Goal: Book appointment/travel/reservation

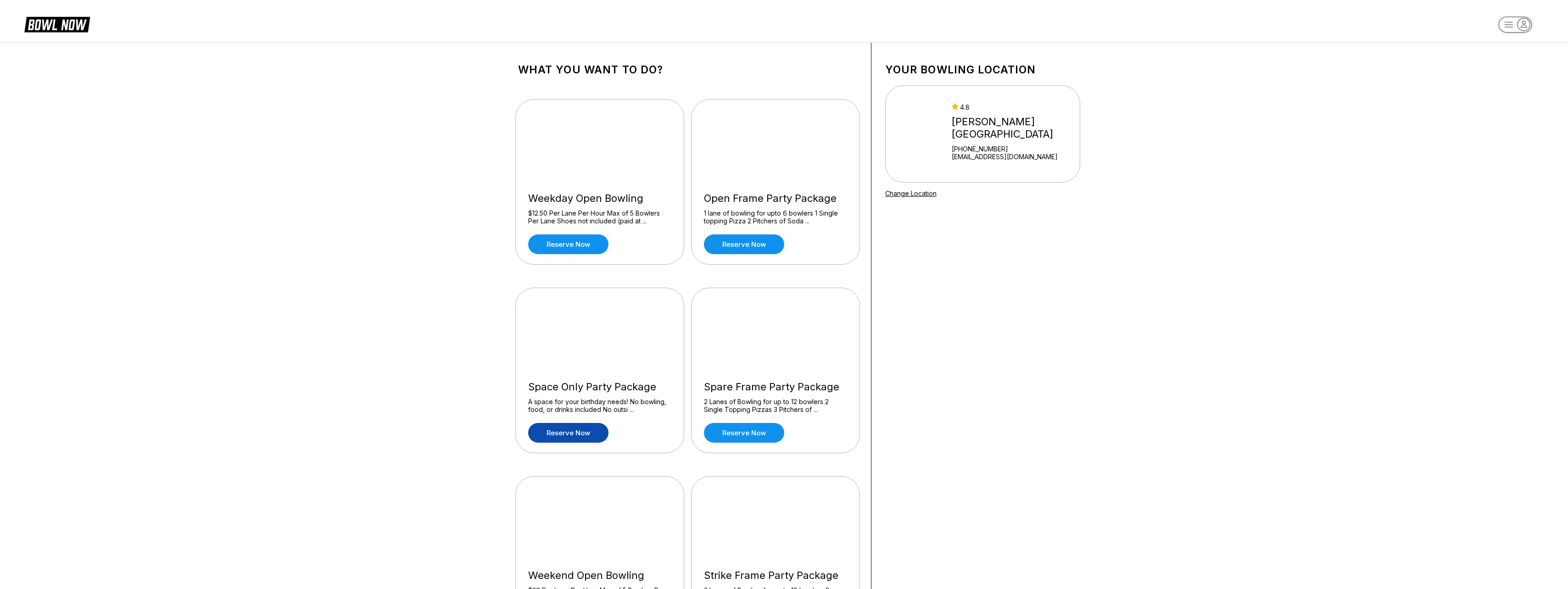
scroll to position [138, 0]
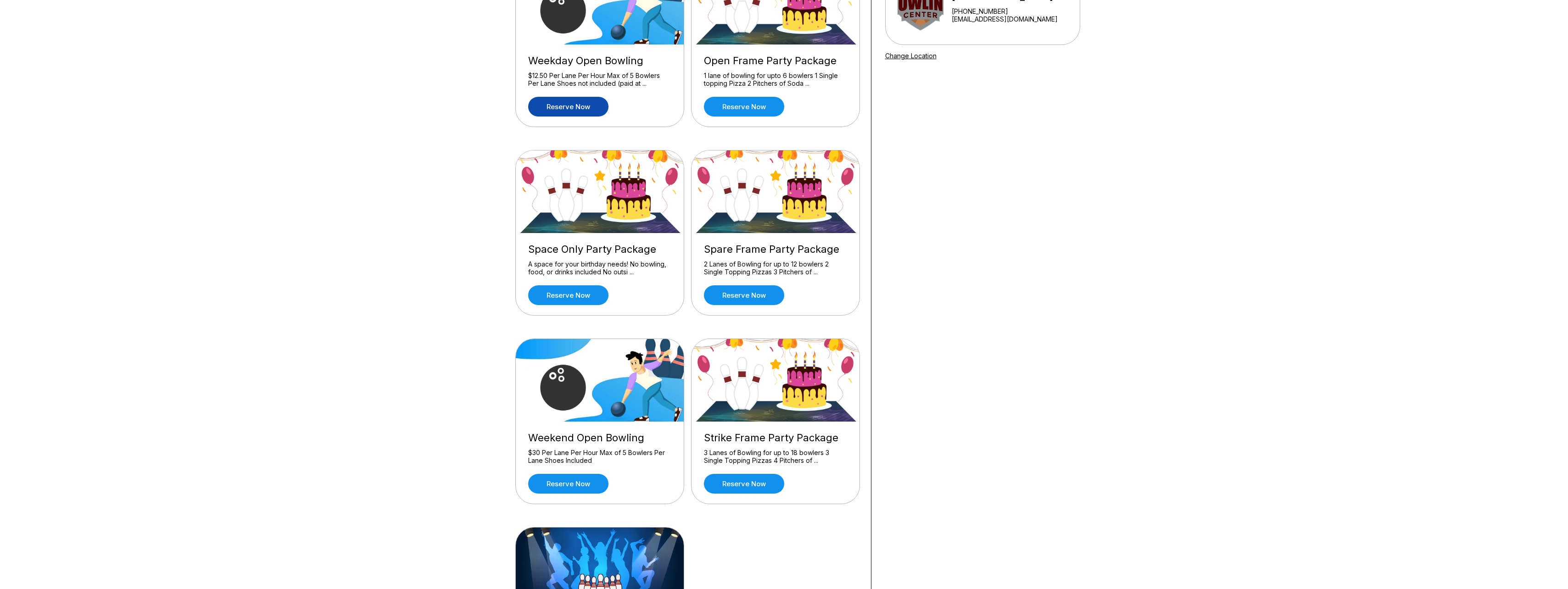
click at [555, 106] on link "Reserve now" at bounding box center [569, 106] width 80 height 19
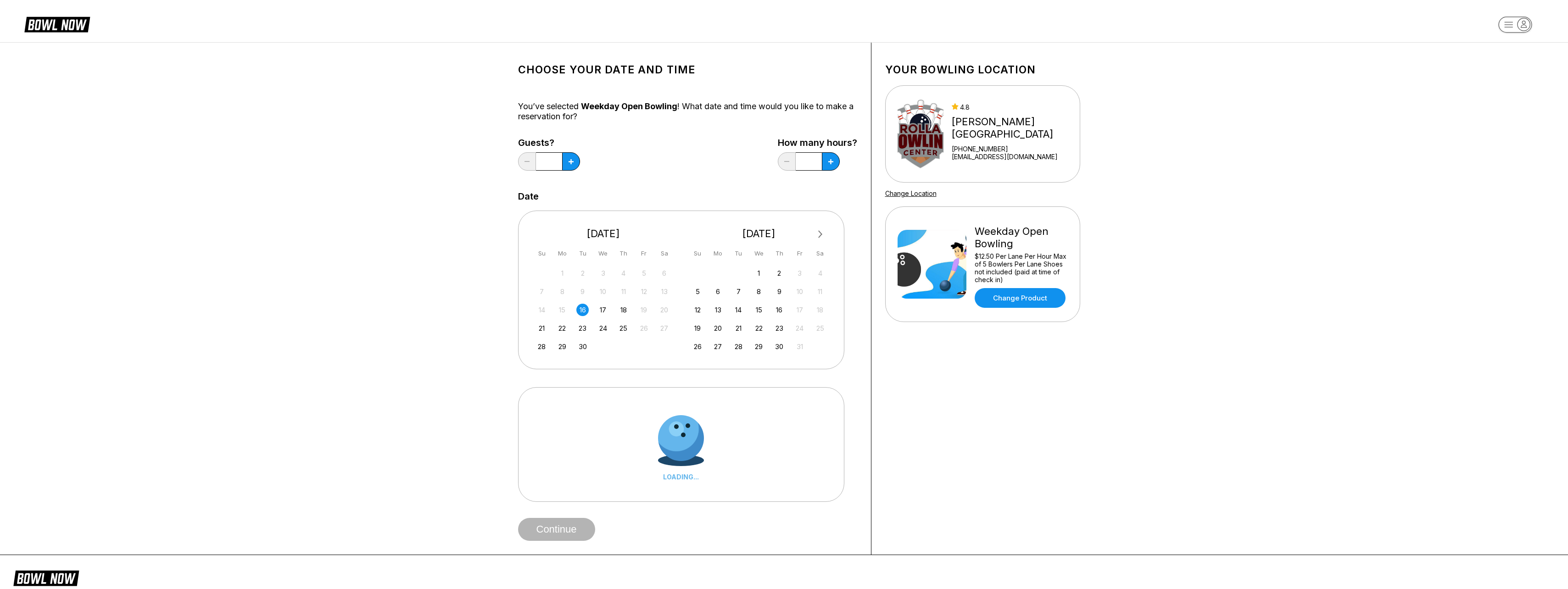
click at [665, 308] on div "20" at bounding box center [664, 310] width 12 height 12
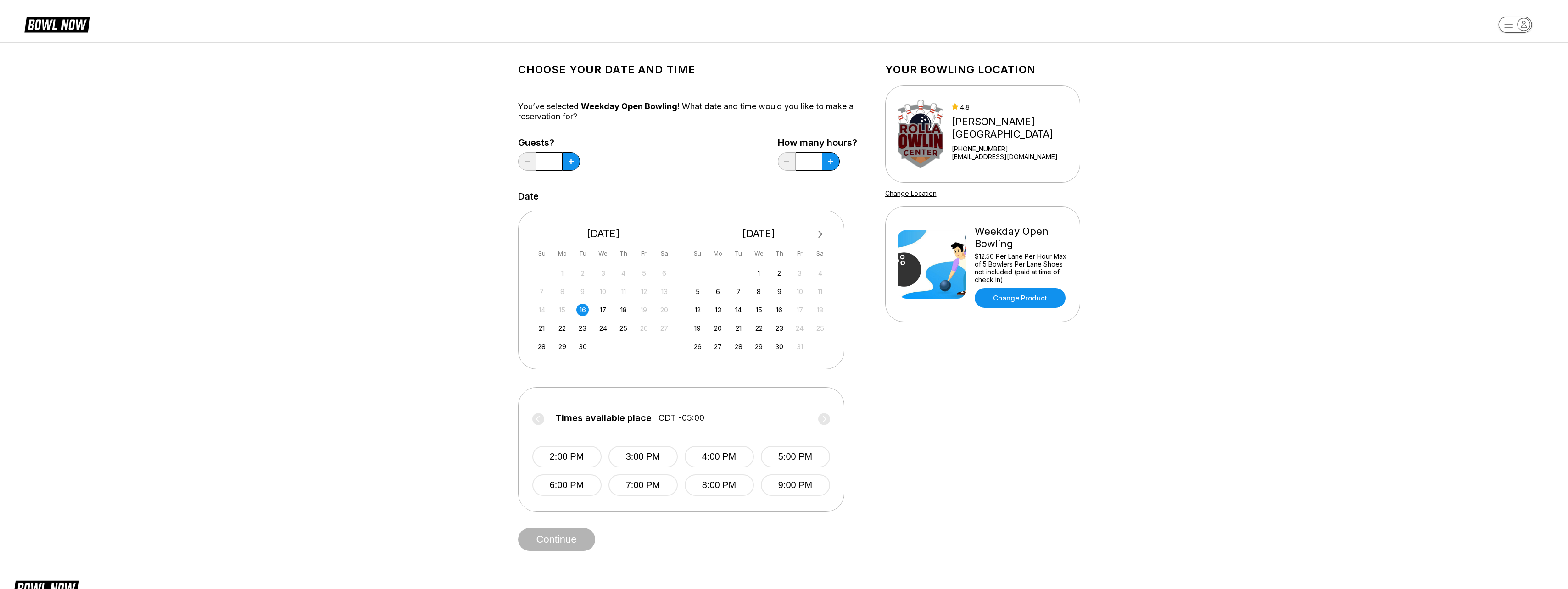
click at [640, 303] on div "14 15 16 17 18 19 20" at bounding box center [603, 309] width 138 height 14
click at [643, 308] on div "19" at bounding box center [644, 310] width 12 height 12
click at [802, 329] on div "24" at bounding box center [799, 328] width 12 height 12
click at [671, 166] on div "Guests? * How many hours? *" at bounding box center [687, 156] width 339 height 38
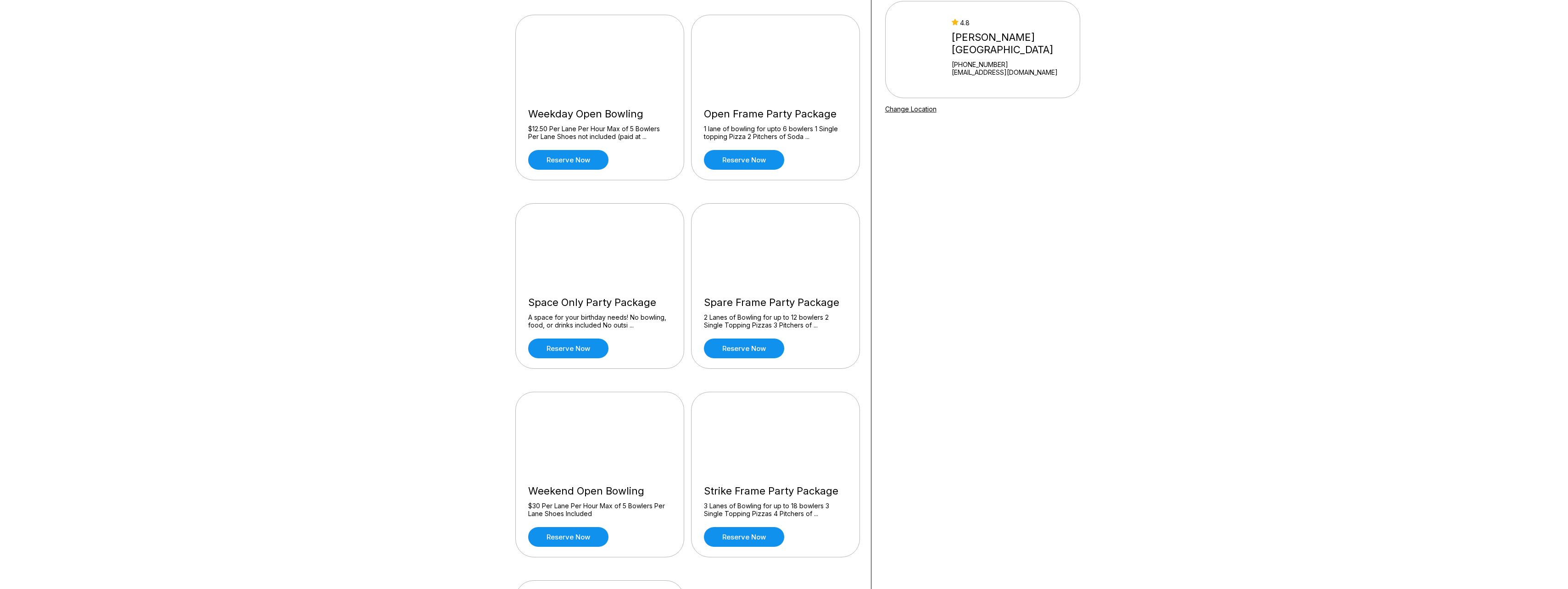
scroll to position [92, 0]
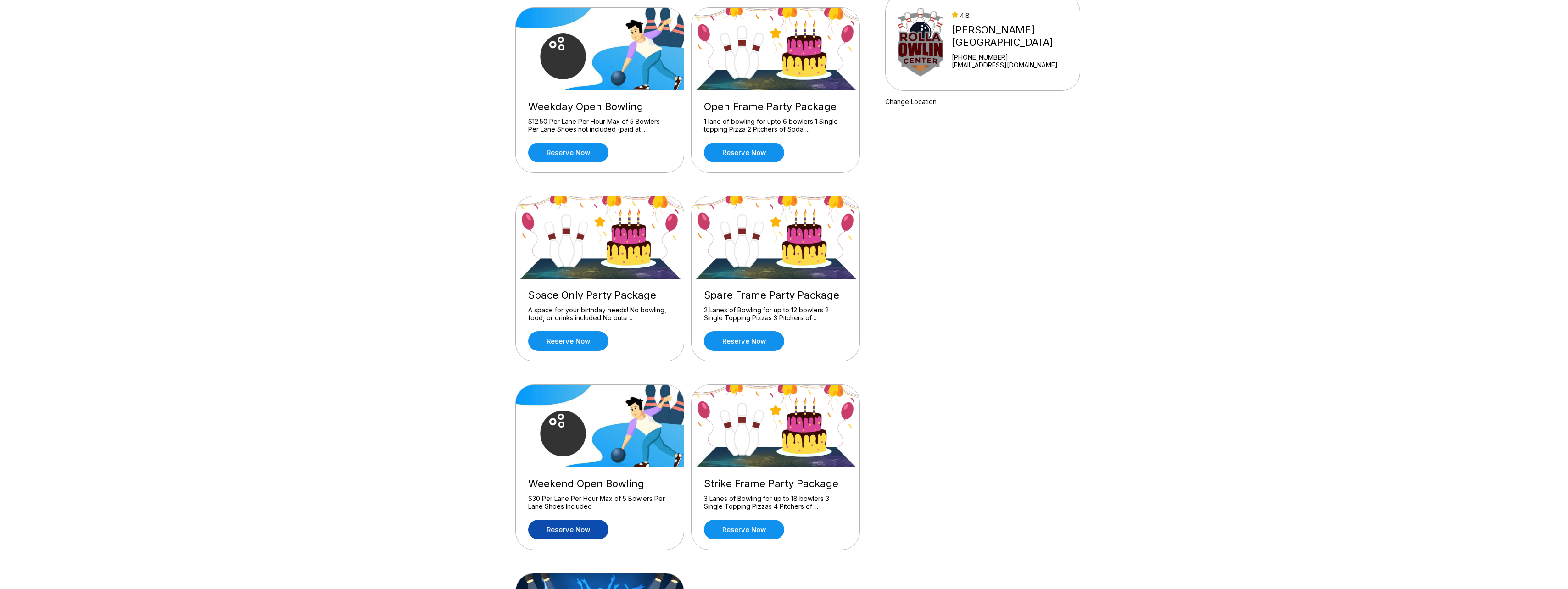
click at [577, 526] on link "Reserve now" at bounding box center [569, 529] width 80 height 19
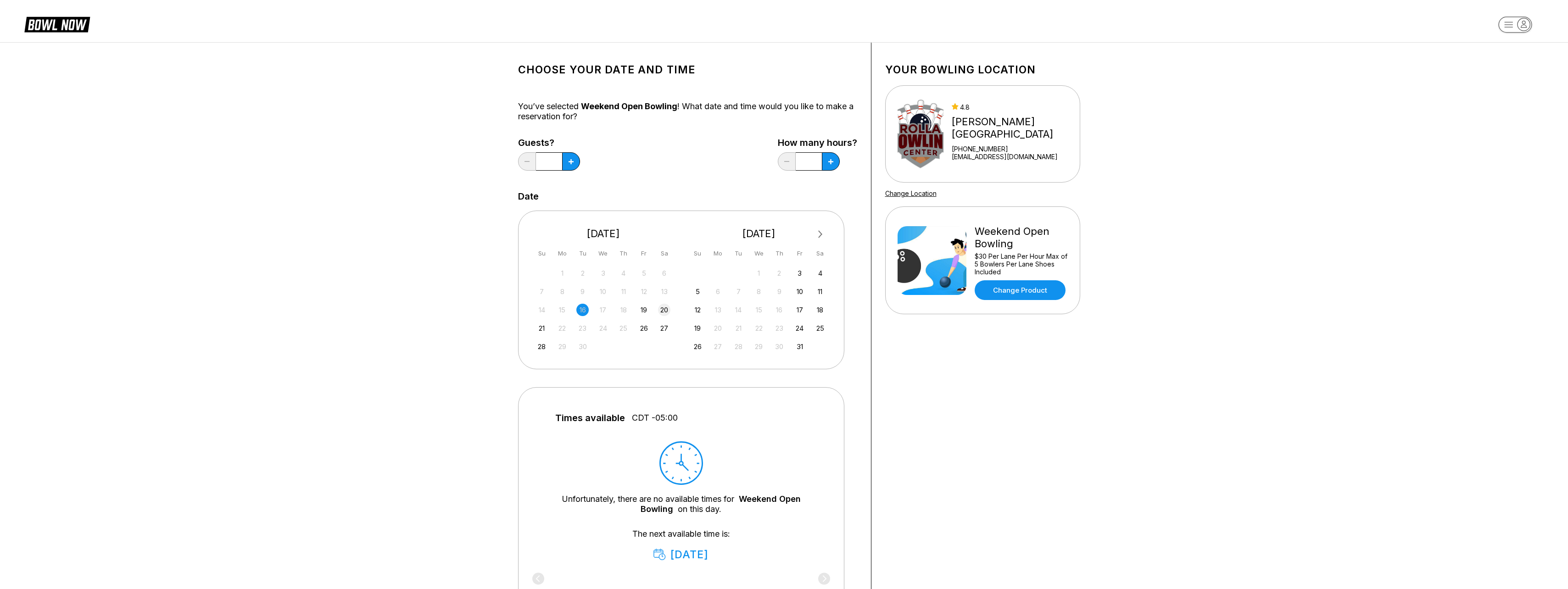
click at [667, 309] on div "20" at bounding box center [664, 310] width 12 height 12
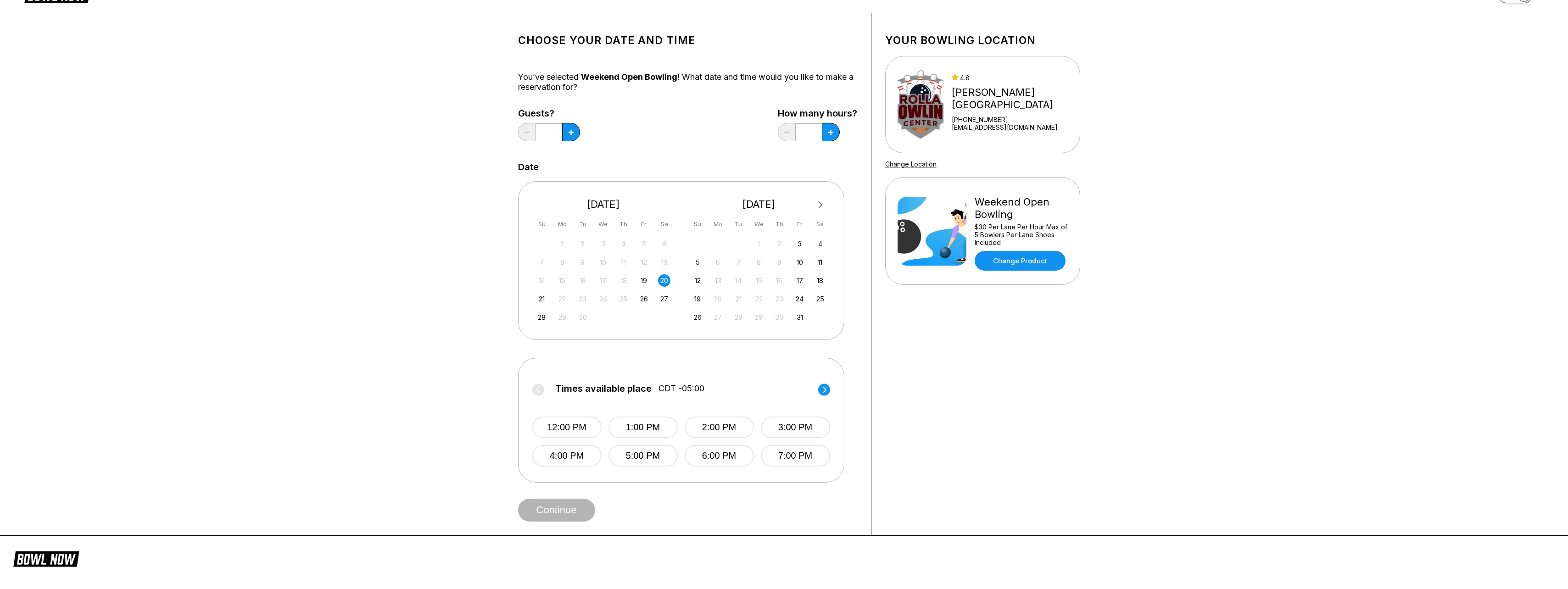
scroll to position [46, 0]
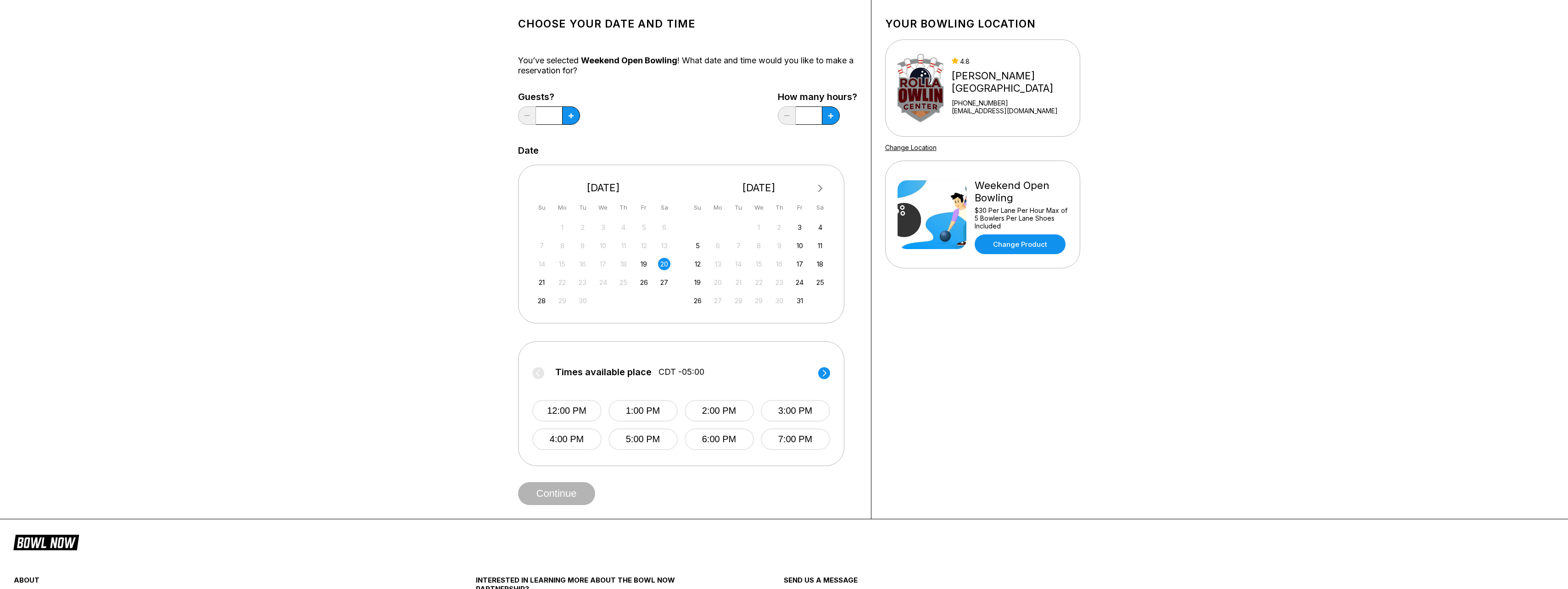
click at [825, 372] on icon at bounding box center [824, 373] width 4 height 7
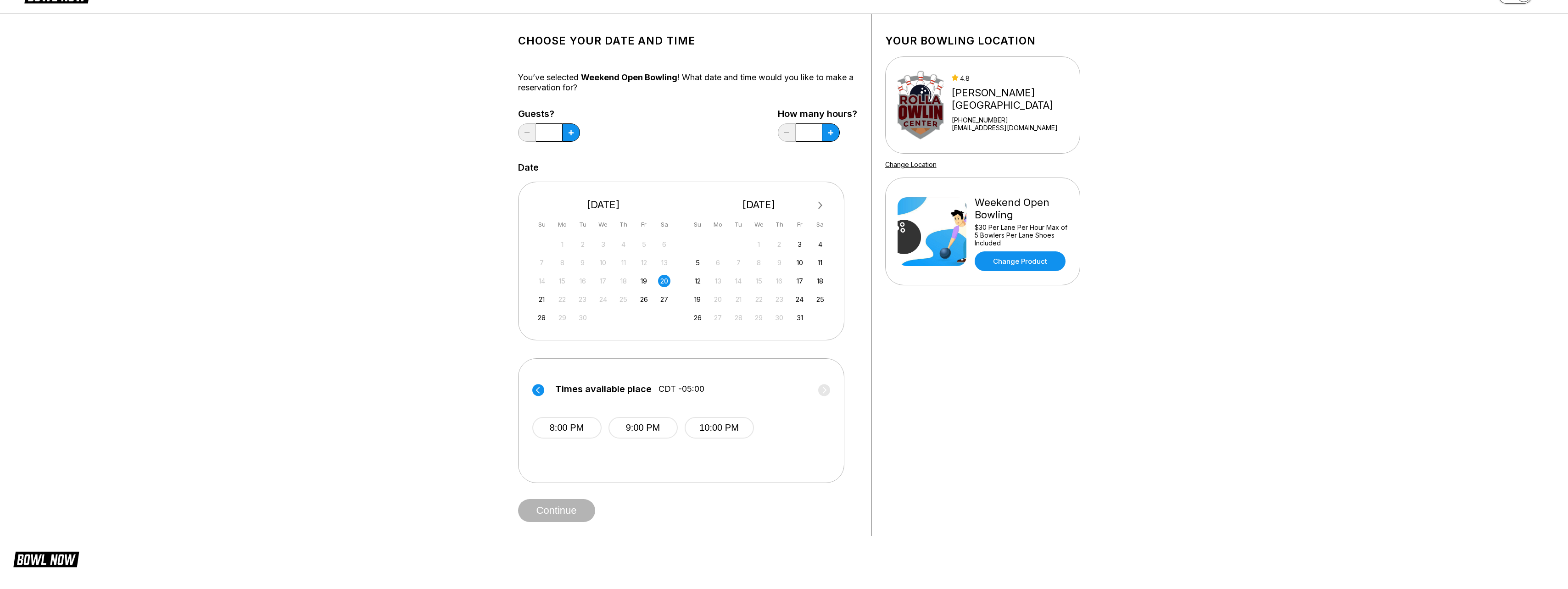
scroll to position [0, 0]
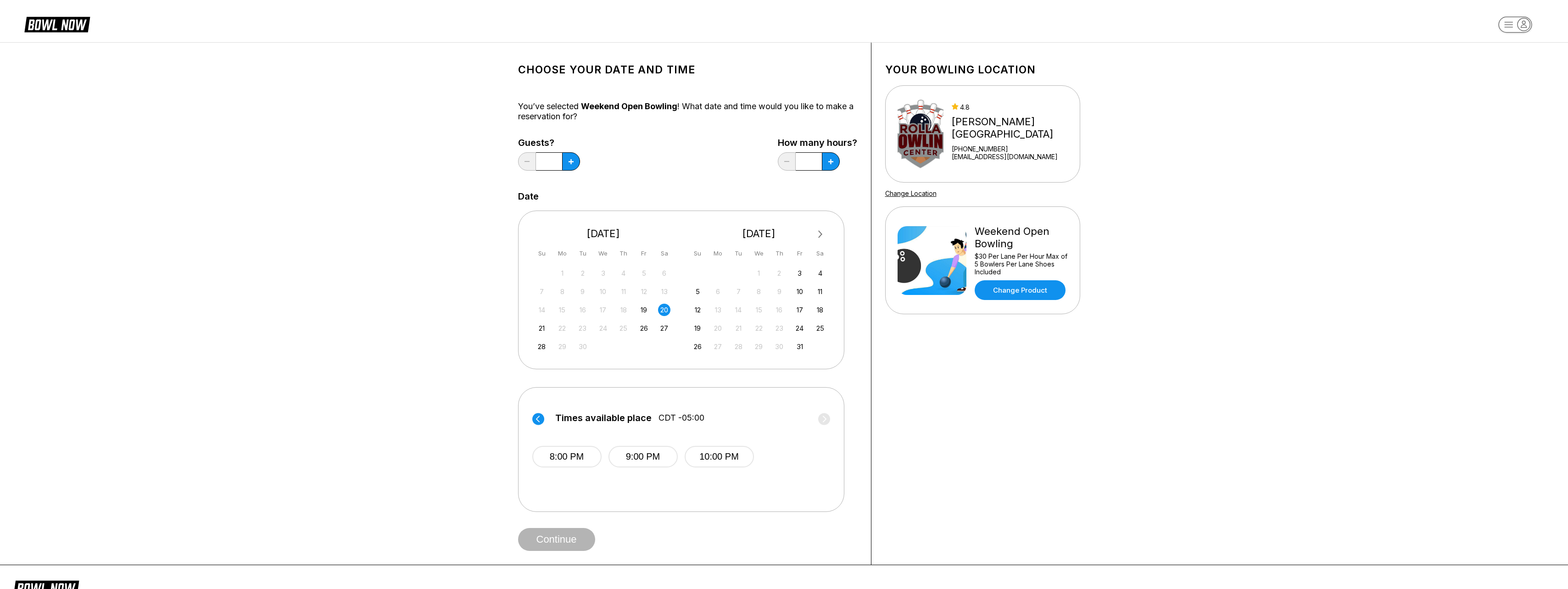
click at [986, 106] on div "4.8" at bounding box center [1014, 107] width 124 height 8
click at [944, 130] on img at bounding box center [921, 134] width 46 height 69
